Goal: Information Seeking & Learning: Learn about a topic

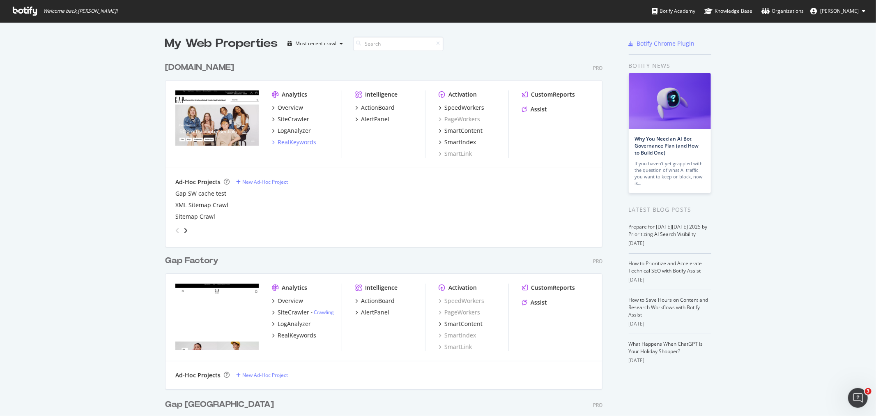
click at [299, 143] on div "RealKeywords" at bounding box center [297, 142] width 39 height 8
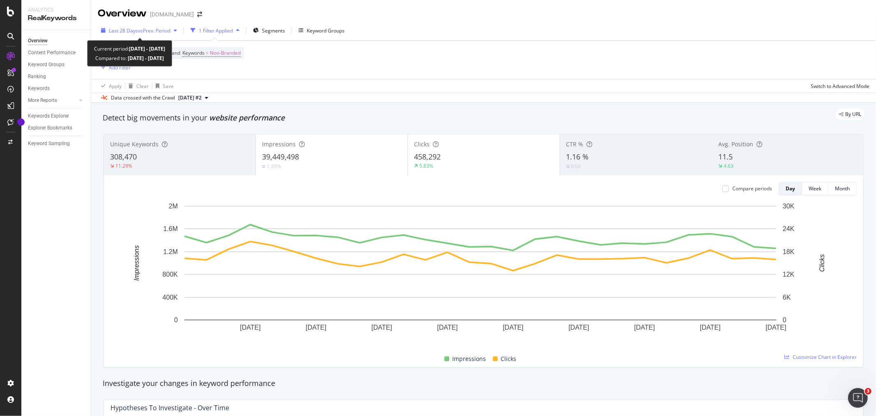
click at [166, 33] on span "vs Prev. Period" at bounding box center [154, 30] width 32 height 7
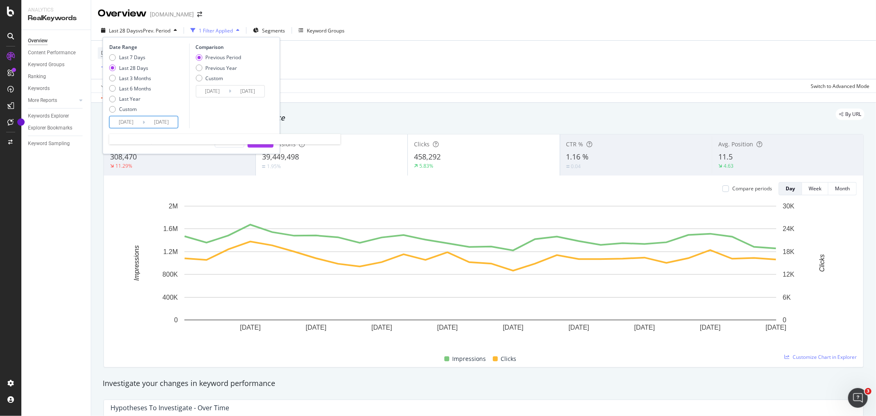
click at [130, 118] on input "[DATE]" at bounding box center [126, 122] width 33 height 12
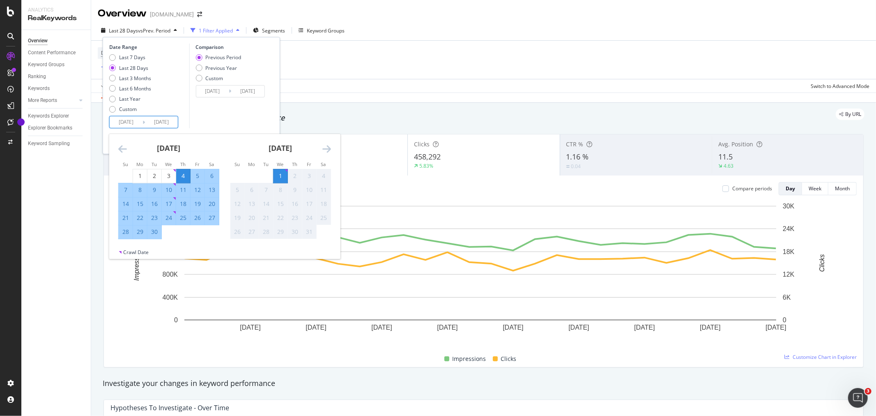
click at [117, 147] on div "[DATE] 1 2 3 4 5 6 7 8 9 10 11 12 13 14 15 16 17 18 19 20 21 22 23 24 25 26 27 …" at bounding box center [169, 186] width 112 height 105
click at [122, 147] on icon "Move backward to switch to the previous month." at bounding box center [122, 149] width 9 height 10
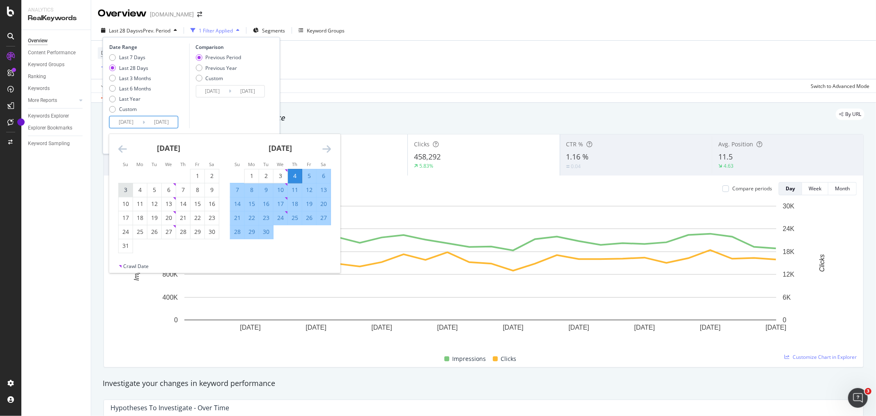
click at [124, 191] on div "3" at bounding box center [126, 190] width 14 height 8
type input "[DATE]"
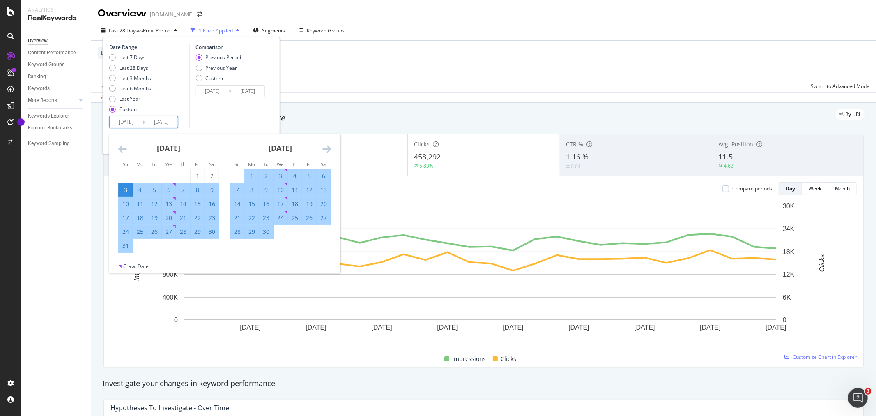
click at [214, 233] on div "30" at bounding box center [212, 232] width 14 height 8
type input "[DATE]"
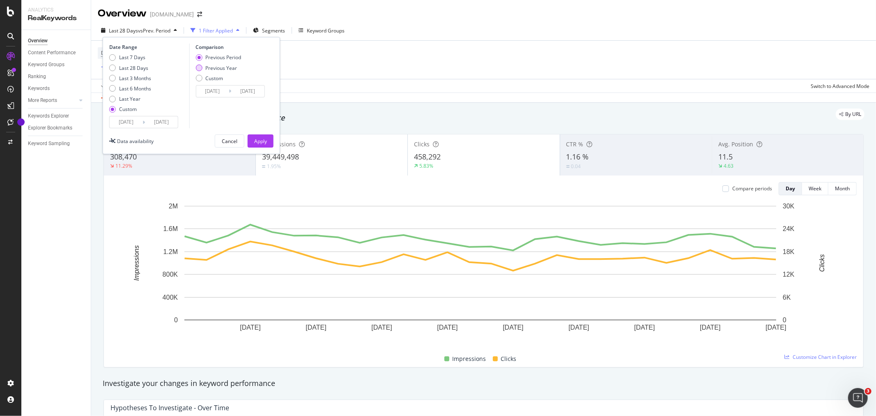
click at [224, 67] on div "Previous Year" at bounding box center [221, 68] width 32 height 7
type input "[DATE]"
click at [257, 142] on div "Apply" at bounding box center [260, 141] width 13 height 7
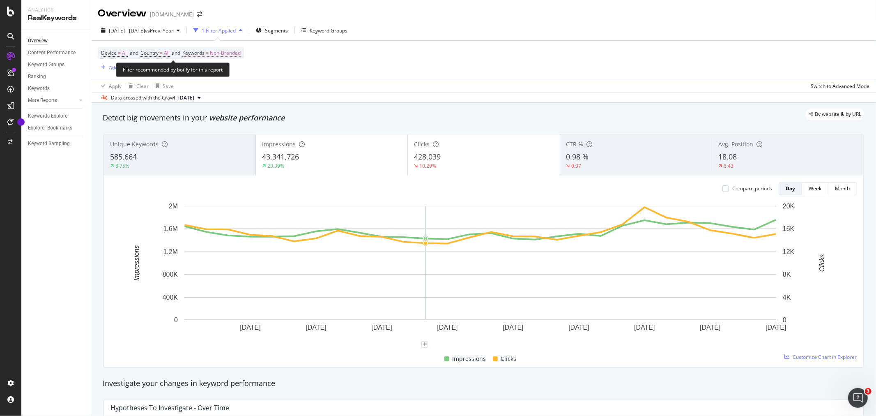
click at [232, 53] on span "Non-Branded" at bounding box center [225, 53] width 31 height 12
click at [215, 70] on span "Non-Branded" at bounding box center [212, 72] width 34 height 7
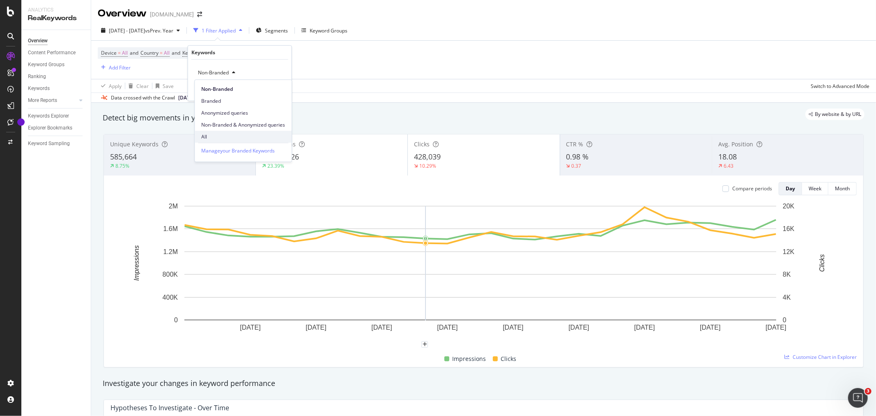
click at [216, 133] on span "All" at bounding box center [243, 136] width 84 height 7
drag, startPoint x: 282, startPoint y: 89, endPoint x: 301, endPoint y: 44, distance: 49.0
click at [282, 89] on div "Apply" at bounding box center [278, 90] width 13 height 7
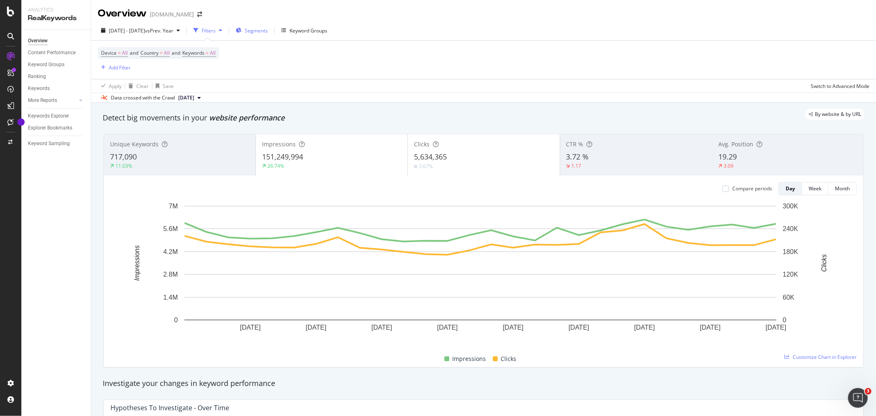
click at [268, 29] on span "Segments" at bounding box center [256, 30] width 23 height 7
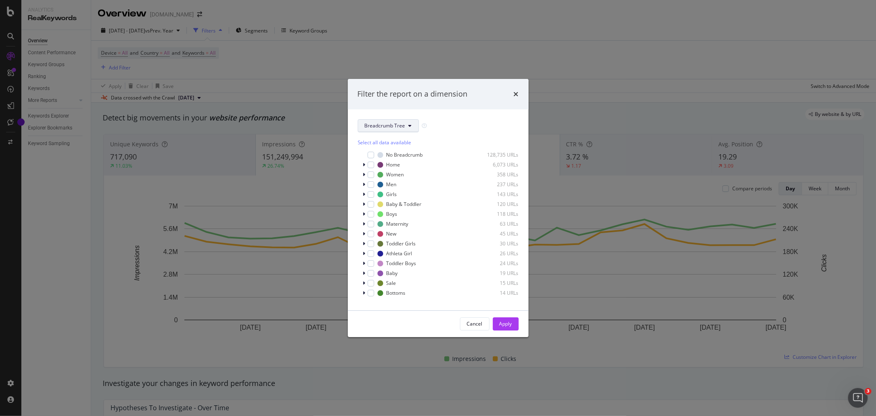
click at [401, 126] on span "Breadcrumb Tree" at bounding box center [385, 125] width 41 height 7
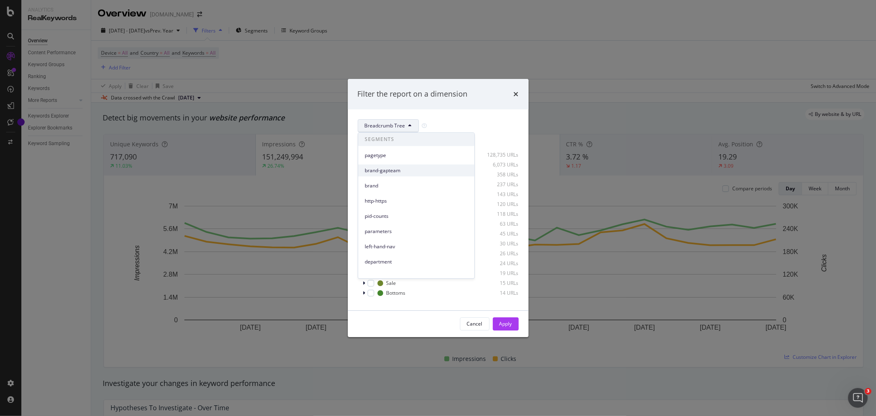
click at [387, 170] on span "brand-gapteam" at bounding box center [416, 170] width 103 height 7
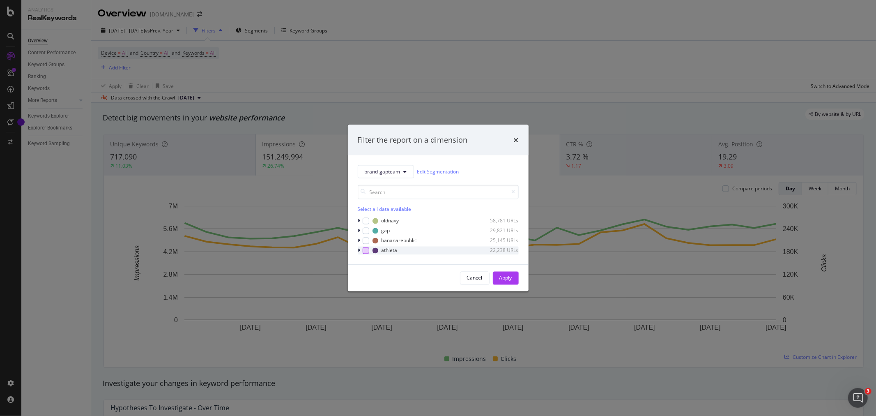
click at [364, 250] on div "modal" at bounding box center [366, 250] width 7 height 7
click at [505, 280] on div "Apply" at bounding box center [506, 277] width 13 height 7
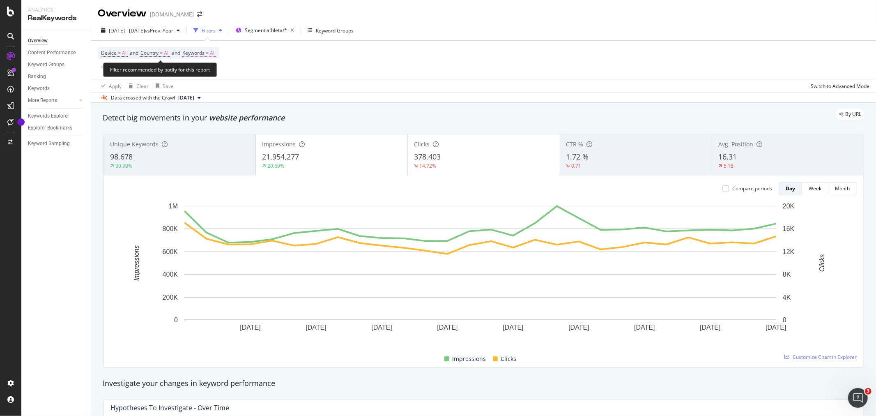
click at [216, 53] on span "All" at bounding box center [213, 53] width 6 height 12
click at [207, 72] on icon "button" at bounding box center [208, 72] width 3 height 5
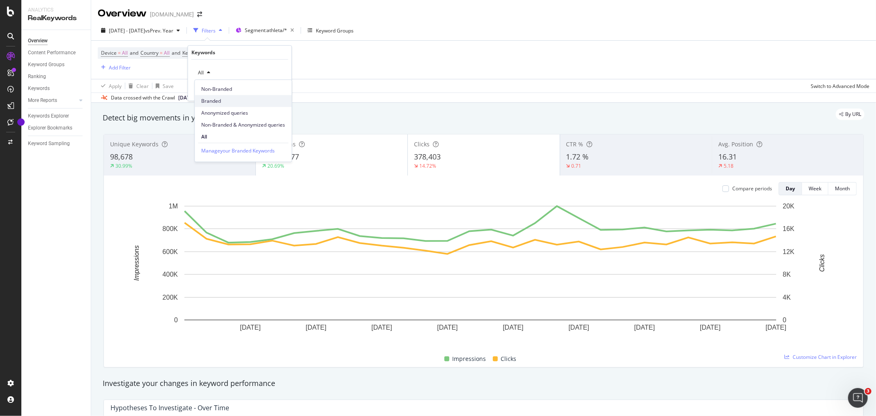
click at [211, 98] on span "Branded" at bounding box center [243, 100] width 84 height 7
click at [282, 91] on div "Apply" at bounding box center [278, 90] width 13 height 7
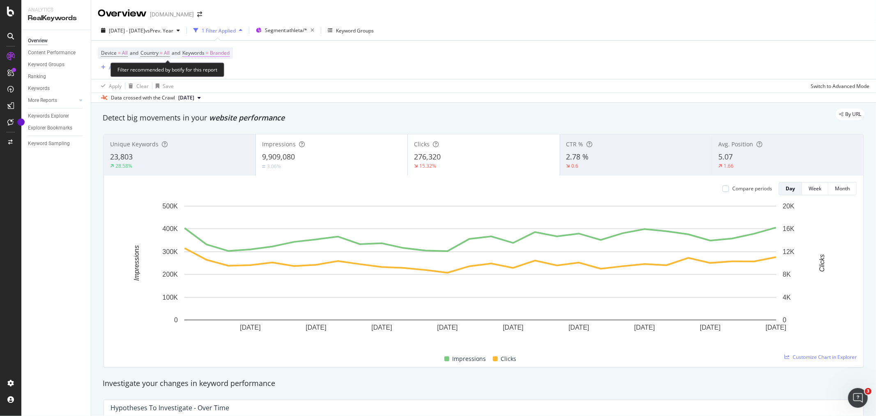
click at [222, 52] on span "Branded" at bounding box center [220, 53] width 20 height 12
click at [210, 72] on span "Branded" at bounding box center [206, 72] width 23 height 7
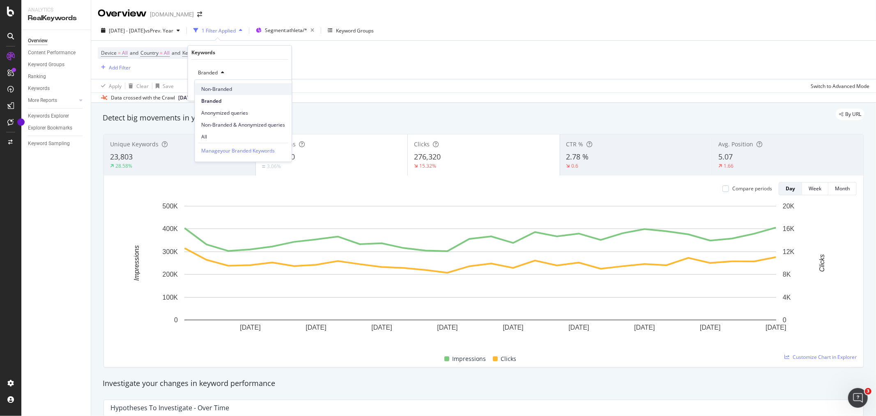
click at [220, 88] on span "Non-Branded" at bounding box center [243, 88] width 84 height 7
click at [281, 88] on div "Apply" at bounding box center [278, 90] width 13 height 7
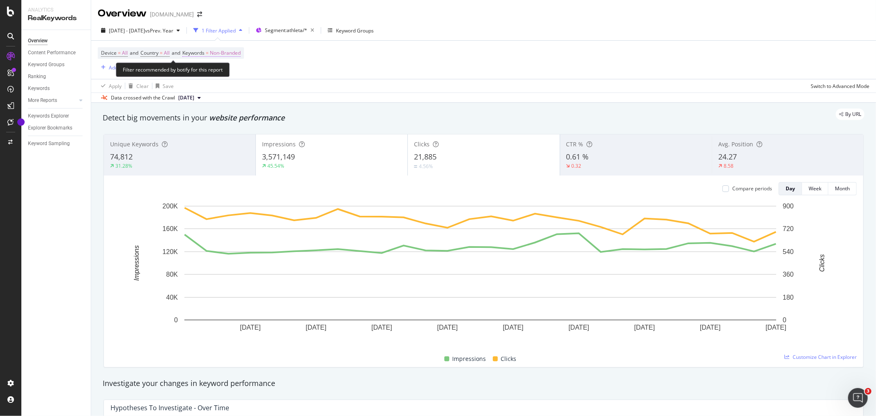
click at [239, 53] on span "Non-Branded" at bounding box center [225, 53] width 31 height 12
click at [220, 73] on span "Non-Branded" at bounding box center [212, 72] width 34 height 7
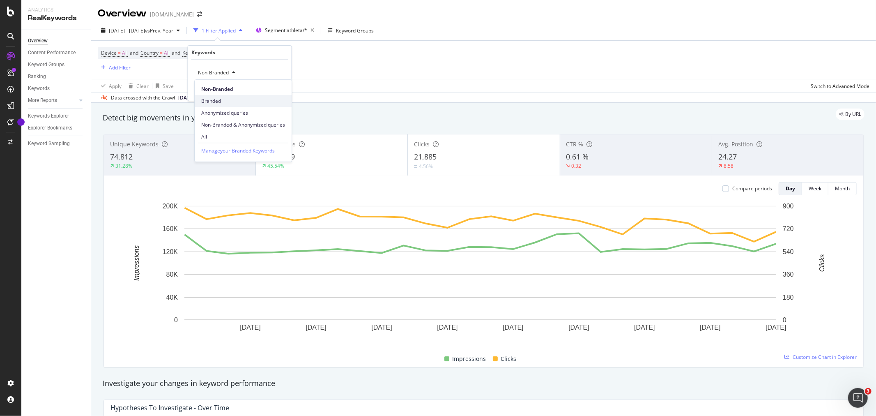
click at [219, 99] on span "Branded" at bounding box center [243, 100] width 84 height 7
drag, startPoint x: 282, startPoint y: 92, endPoint x: 702, endPoint y: 120, distance: 420.9
click at [282, 92] on div "Apply" at bounding box center [278, 90] width 13 height 7
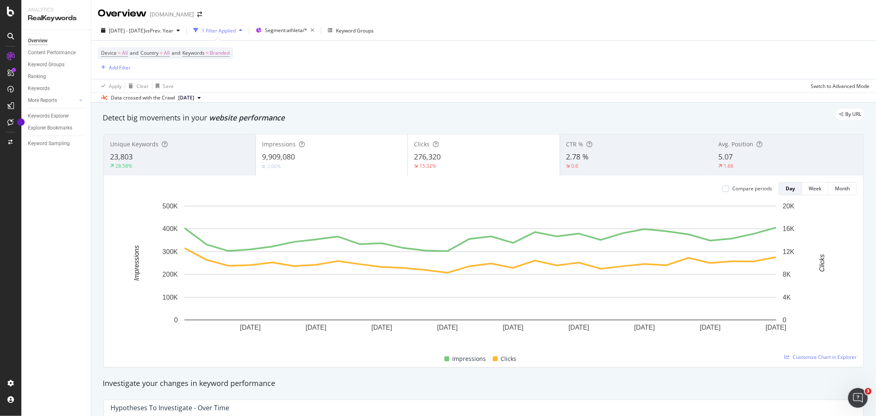
click at [747, 149] on div "Avg. Position 5.07 1.66" at bounding box center [788, 154] width 152 height 37
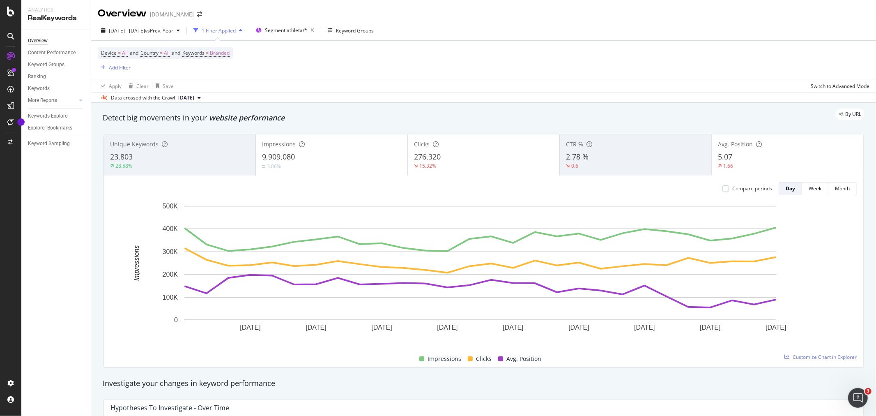
click at [309, 157] on div "9,909,080" at bounding box center [331, 157] width 139 height 11
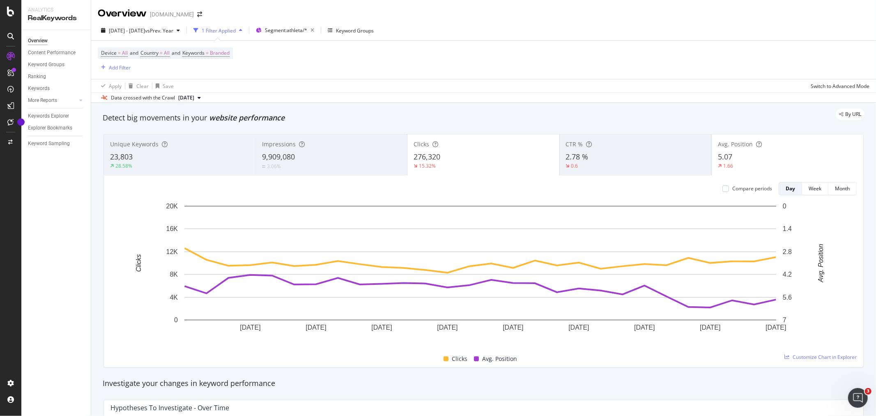
click at [437, 161] on span "276,320" at bounding box center [427, 157] width 27 height 10
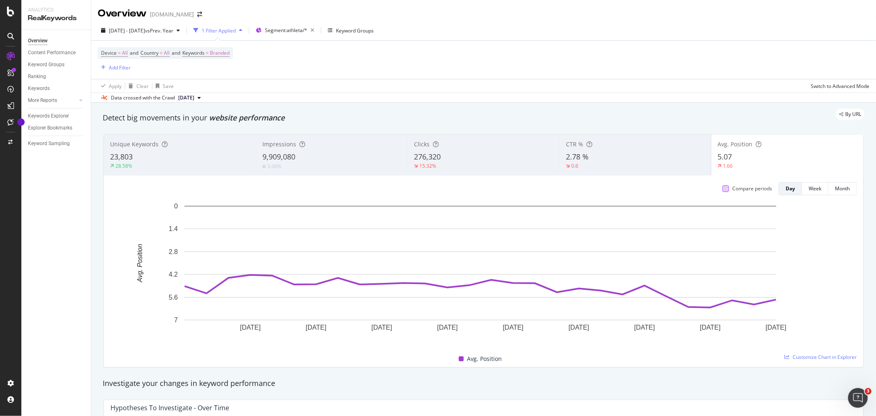
click at [723, 187] on div at bounding box center [726, 188] width 7 height 7
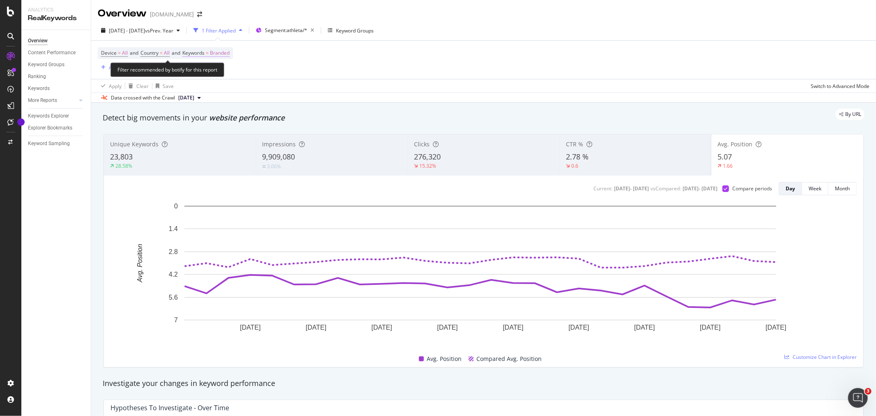
click at [224, 53] on span "Branded" at bounding box center [220, 53] width 20 height 12
click at [219, 71] on div "button" at bounding box center [223, 72] width 10 height 5
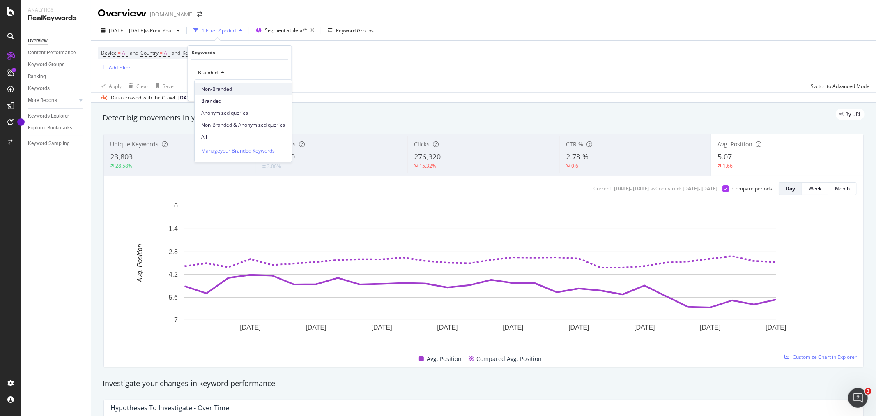
click at [219, 85] on span "Non-Branded" at bounding box center [243, 88] width 84 height 7
click at [273, 91] on div "Apply" at bounding box center [278, 90] width 13 height 7
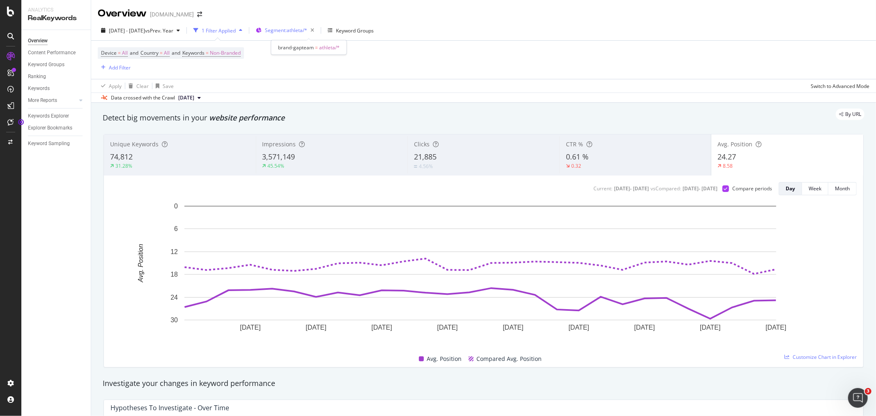
click at [294, 31] on span "Segment: athleta/*" at bounding box center [286, 30] width 42 height 7
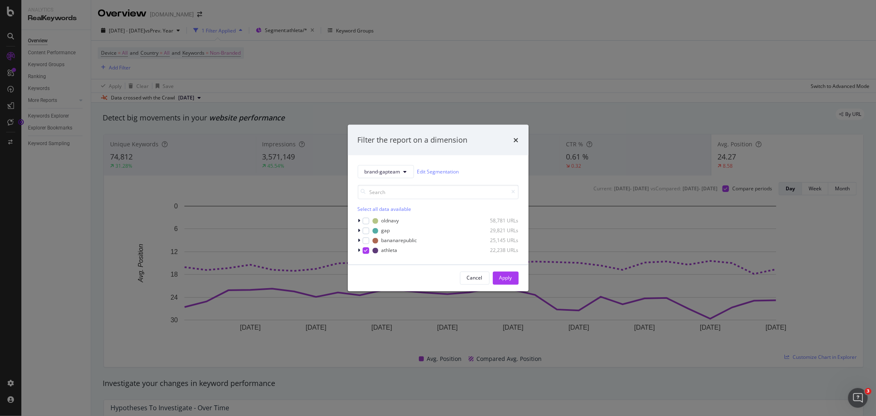
click at [454, 99] on div "Filter the report on a dimension brand-gapteam Edit Segmentation Select all dat…" at bounding box center [438, 208] width 876 height 416
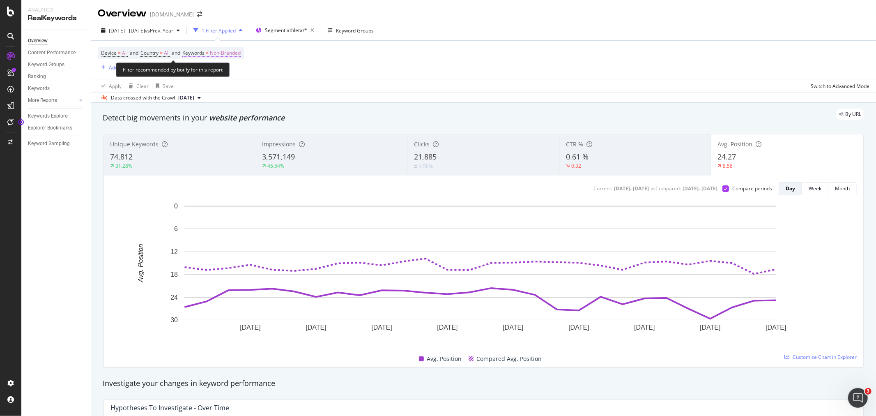
click at [236, 54] on span "Non-Branded" at bounding box center [225, 53] width 31 height 12
click at [214, 71] on span "Non-Branded" at bounding box center [212, 72] width 34 height 7
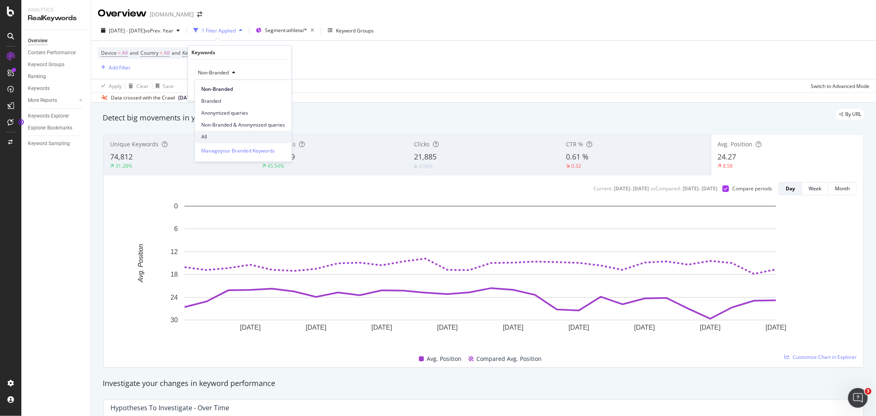
click at [219, 136] on span "All" at bounding box center [243, 136] width 84 height 7
click at [278, 91] on div "Apply" at bounding box center [278, 90] width 13 height 7
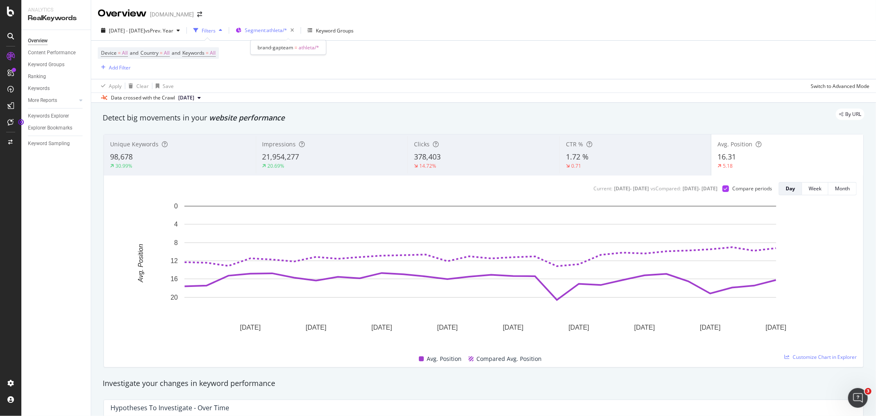
click at [287, 29] on span "Segment: athleta/*" at bounding box center [266, 30] width 42 height 7
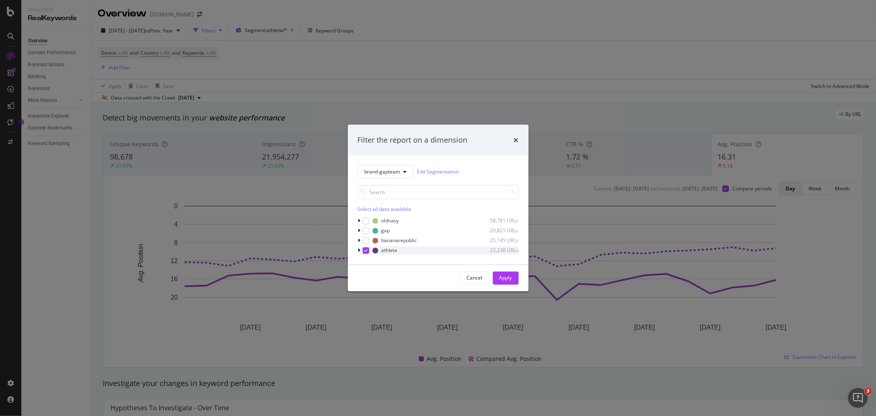
click at [358, 249] on icon "modal" at bounding box center [359, 250] width 2 height 5
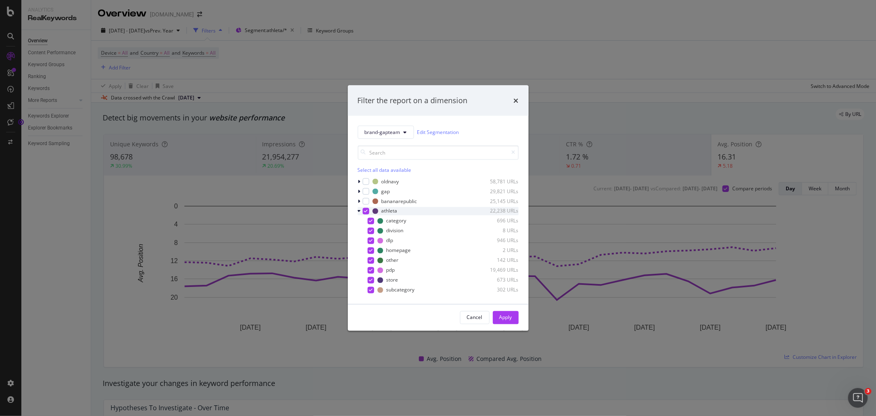
click at [363, 211] on div "modal" at bounding box center [366, 210] width 7 height 7
click at [364, 211] on div "modal" at bounding box center [366, 210] width 7 height 7
click at [365, 210] on icon "modal" at bounding box center [366, 211] width 4 height 4
click at [370, 222] on div "modal" at bounding box center [371, 220] width 7 height 7
click at [504, 314] on div "Apply" at bounding box center [506, 317] width 13 height 7
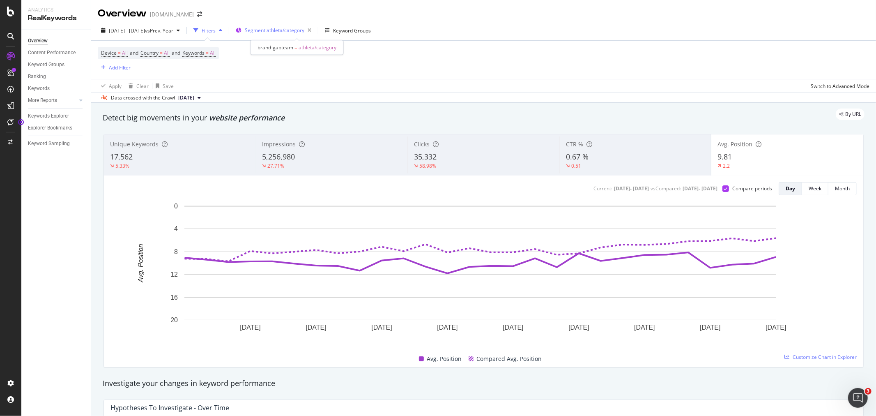
click at [304, 31] on span "Segment: athleta/category" at bounding box center [275, 30] width 60 height 7
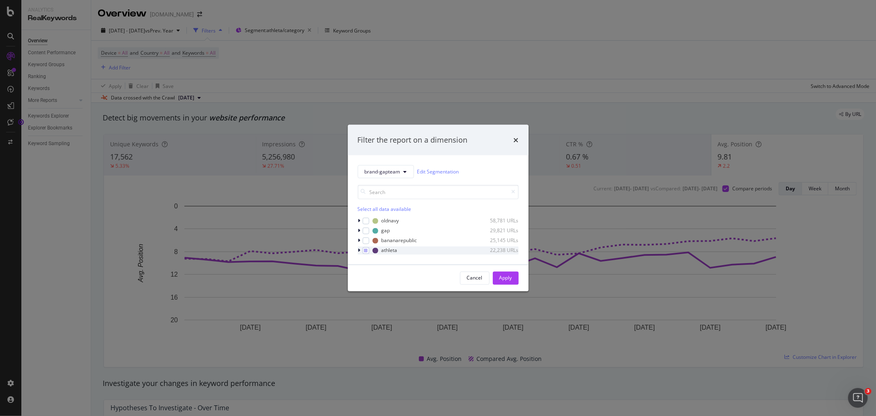
click at [360, 249] on icon "modal" at bounding box center [359, 250] width 2 height 5
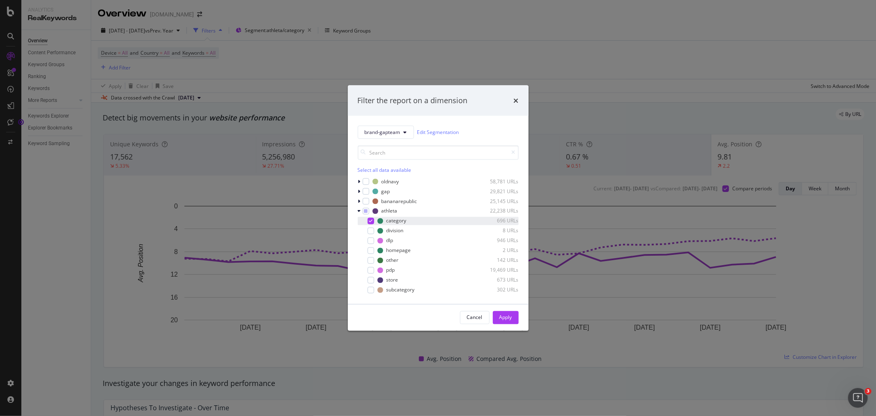
click at [371, 220] on icon "modal" at bounding box center [371, 221] width 4 height 4
click at [371, 270] on div "modal" at bounding box center [371, 270] width 7 height 7
click at [509, 318] on div "Apply" at bounding box center [506, 317] width 13 height 7
